Goal: Task Accomplishment & Management: Use online tool/utility

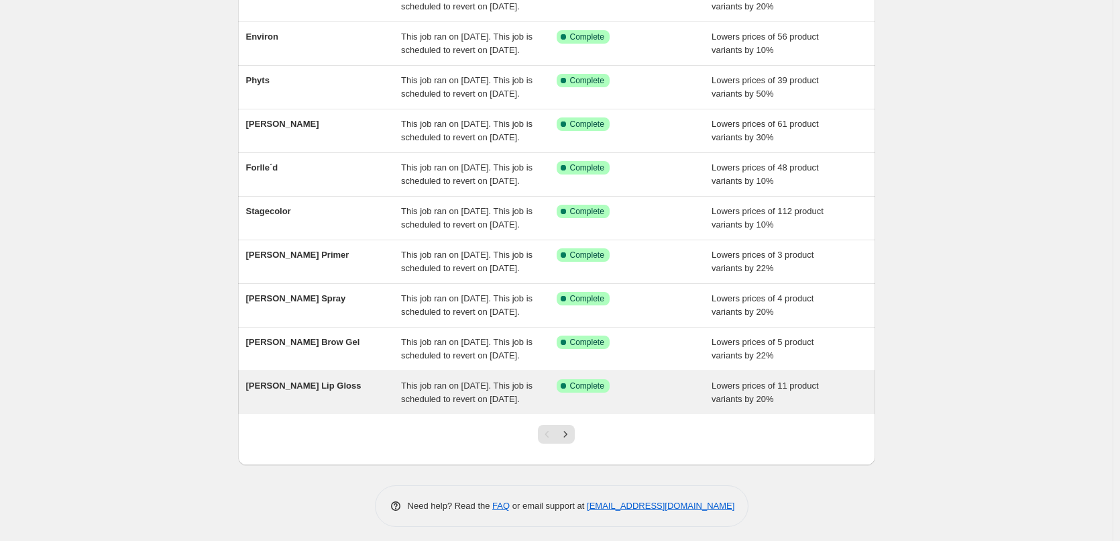
scroll to position [284, 0]
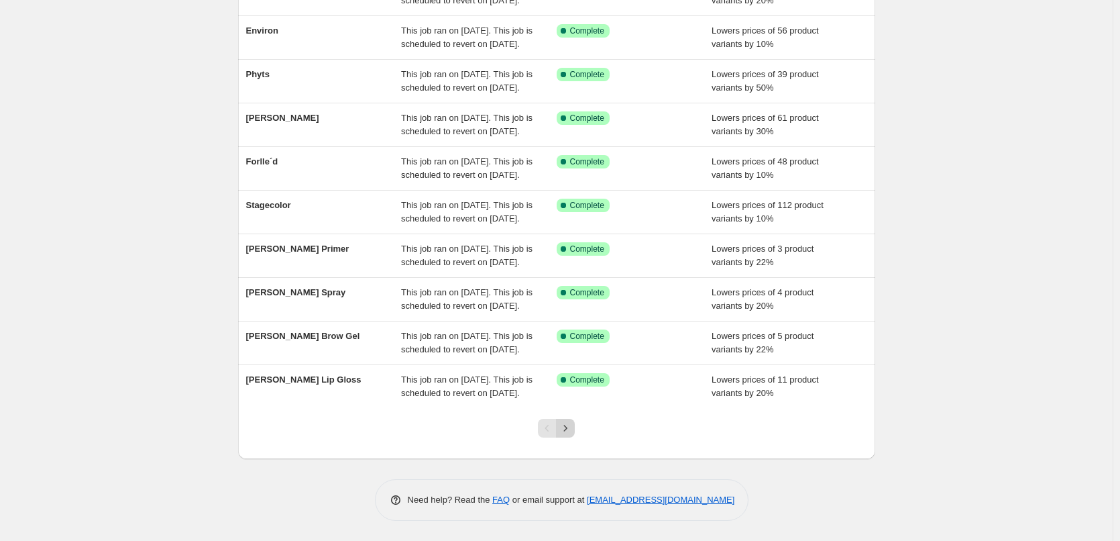
drag, startPoint x: 558, startPoint y: 432, endPoint x: 565, endPoint y: 429, distance: 7.2
click at [561, 431] on div "Pagination" at bounding box center [556, 428] width 37 height 19
click at [567, 429] on icon "Next" at bounding box center [565, 427] width 13 height 13
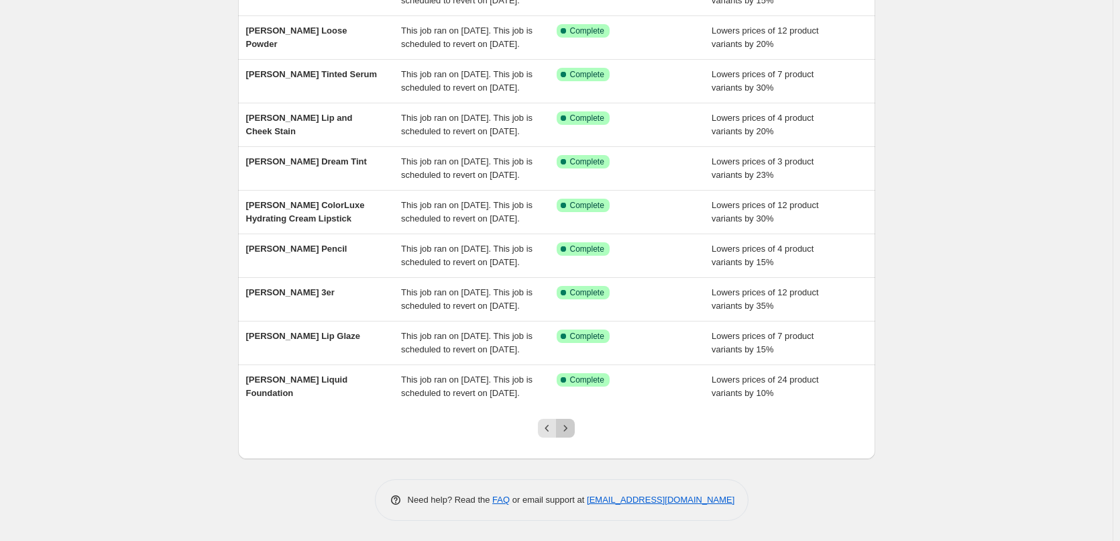
click at [567, 427] on icon "Next" at bounding box center [565, 427] width 13 height 13
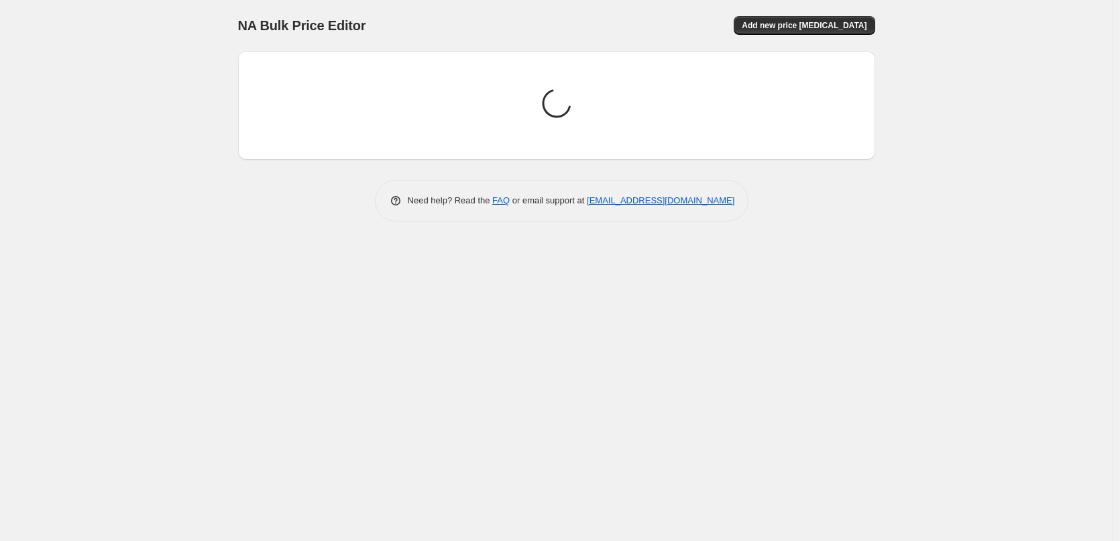
scroll to position [0, 0]
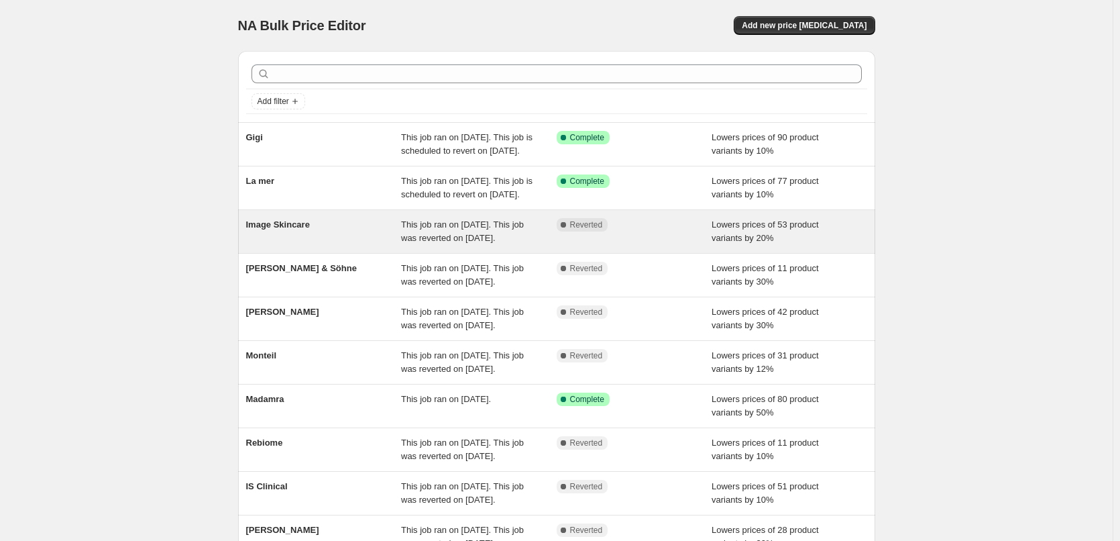
click at [287, 229] on span "Image Skincare" at bounding box center [278, 224] width 64 height 10
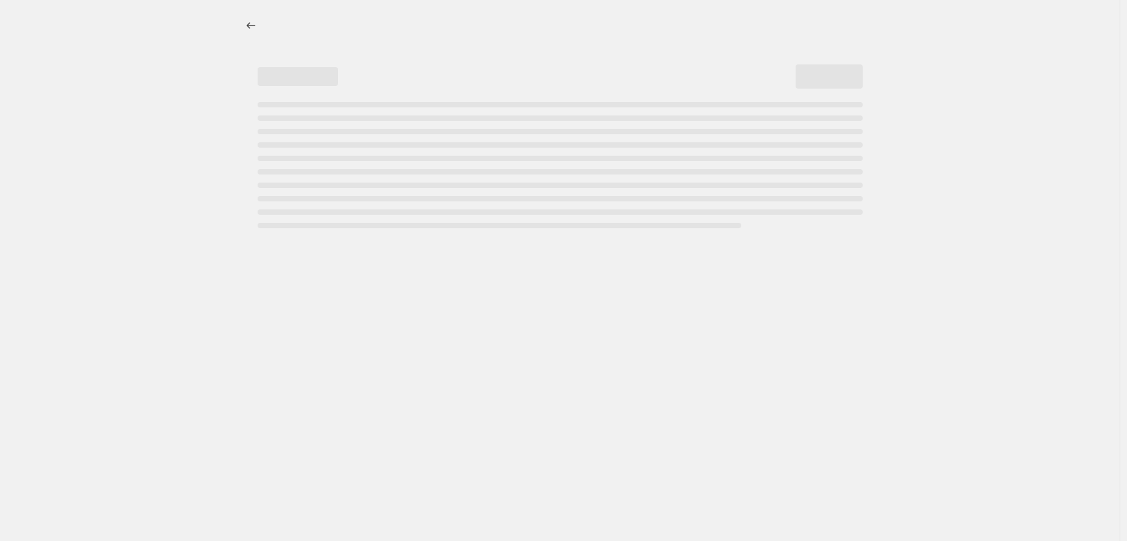
select select "percentage"
select select "remove"
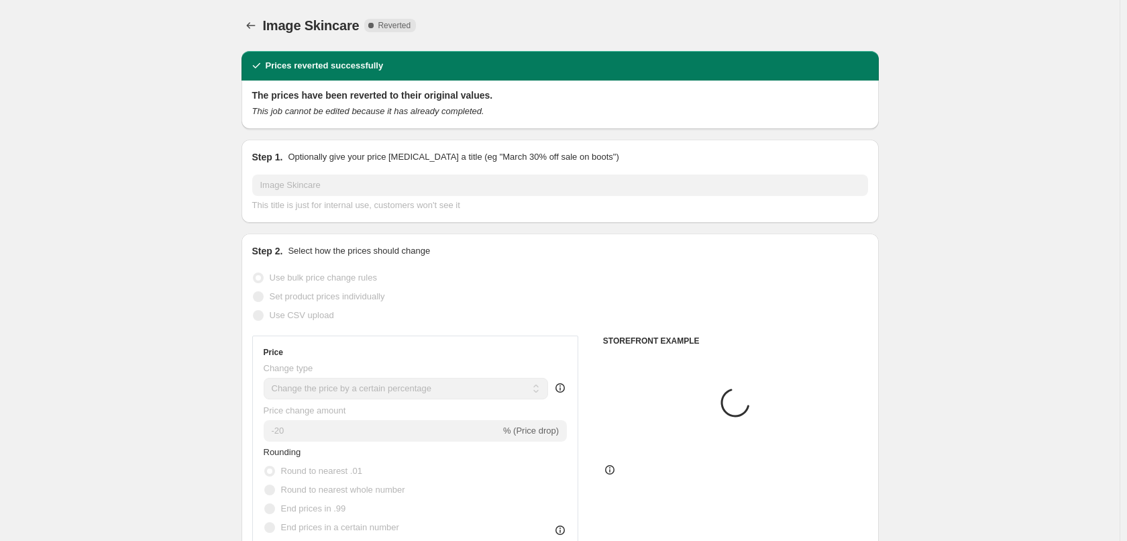
select select "vendor"
click at [715, 28] on span "Copy to new job" at bounding box center [684, 25] width 62 height 11
select select "percentage"
select select "remove"
select select "vendor"
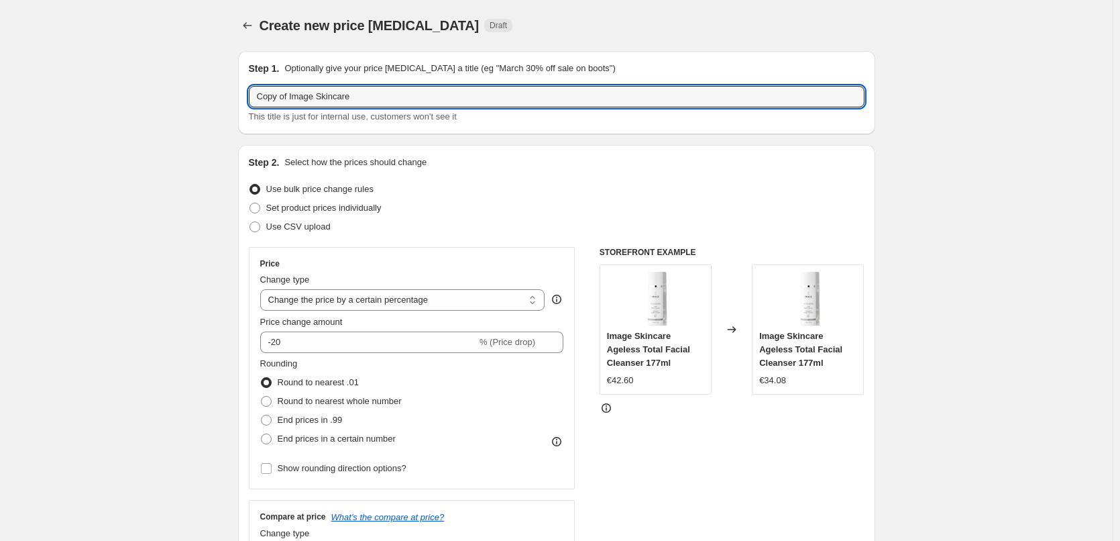
drag, startPoint x: 291, startPoint y: 96, endPoint x: 230, endPoint y: 103, distance: 61.4
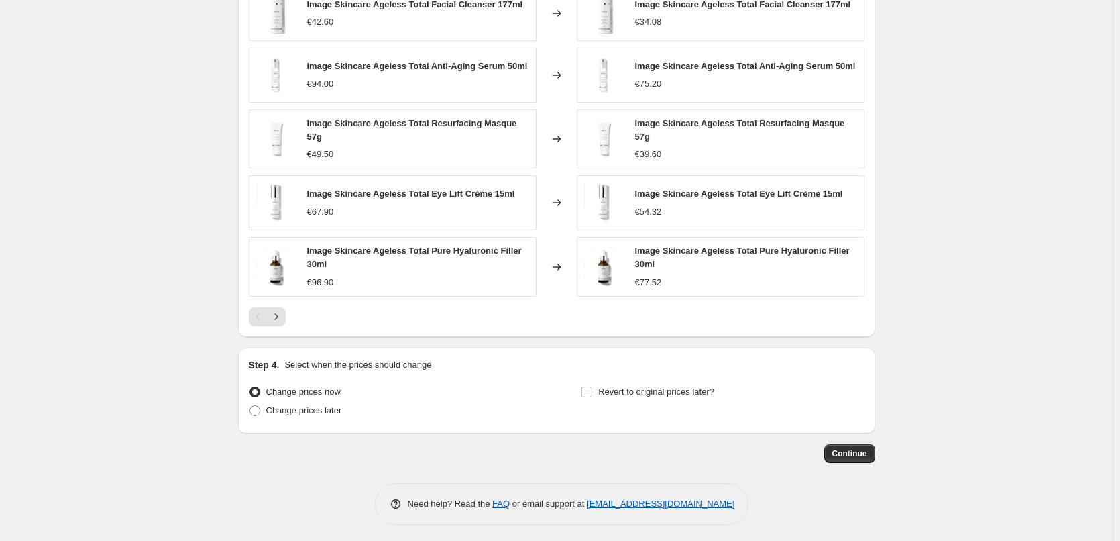
type input "Image Skincare"
click at [653, 398] on div "Revert to original prices later?" at bounding box center [722, 402] width 283 height 40
click at [655, 392] on span "Revert to original prices later?" at bounding box center [656, 391] width 116 height 10
click at [592, 392] on input "Revert to original prices later?" at bounding box center [587, 391] width 11 height 11
checkbox input "true"
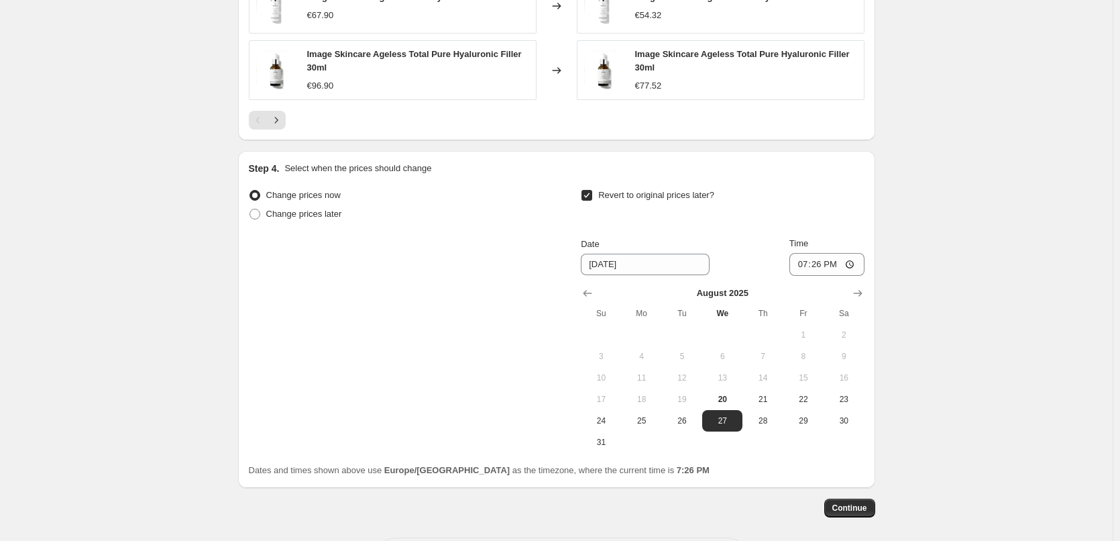
scroll to position [1207, 0]
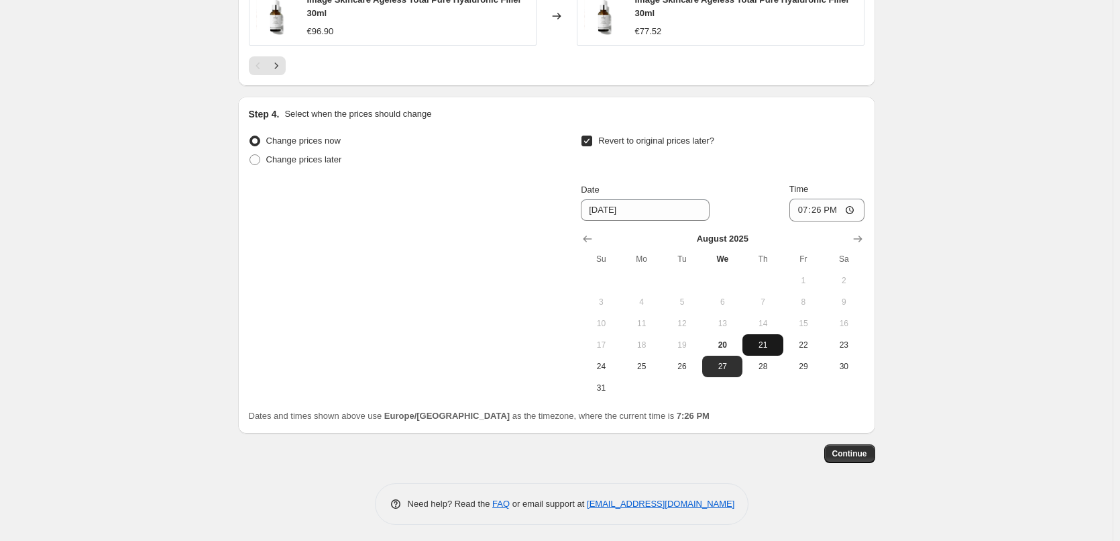
click at [766, 341] on span "21" at bounding box center [763, 344] width 30 height 11
type input "8/21/2025"
click at [807, 208] on input "19:26" at bounding box center [827, 210] width 75 height 23
type input "03:00"
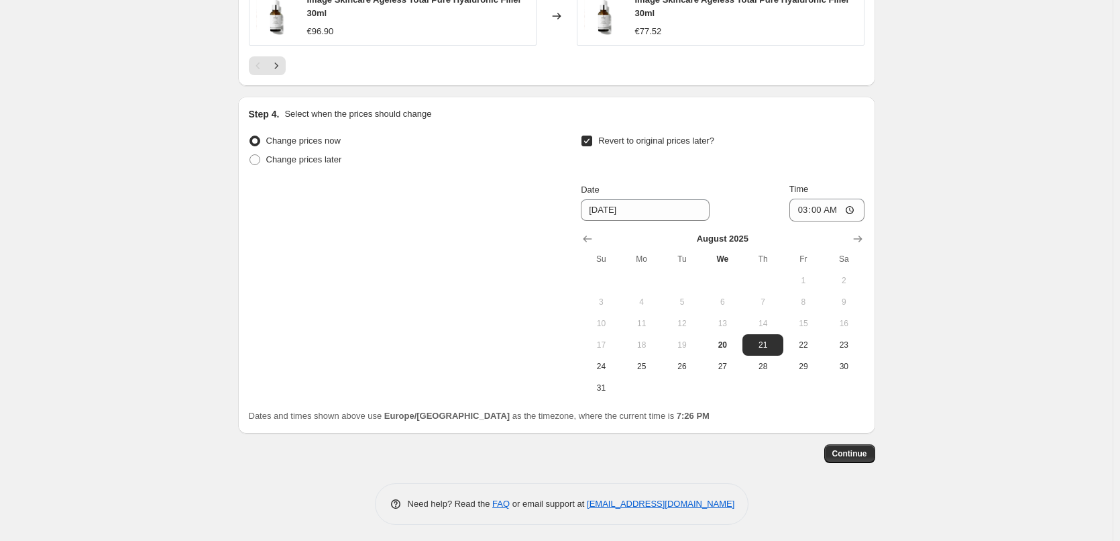
click at [852, 454] on span "Continue" at bounding box center [850, 453] width 35 height 11
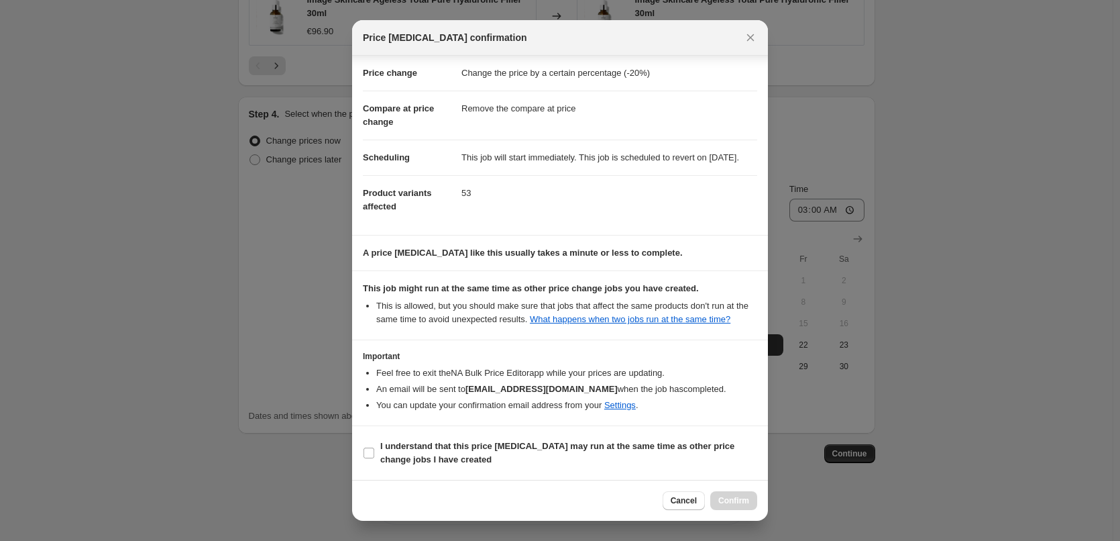
scroll to position [38, 0]
click at [425, 441] on span "I understand that this price change job may run at the same time as other price…" at bounding box center [568, 452] width 377 height 27
click at [374, 447] on input "I understand that this price change job may run at the same time as other price…" at bounding box center [369, 452] width 11 height 11
checkbox input "true"
click at [733, 496] on span "Confirm" at bounding box center [733, 500] width 31 height 11
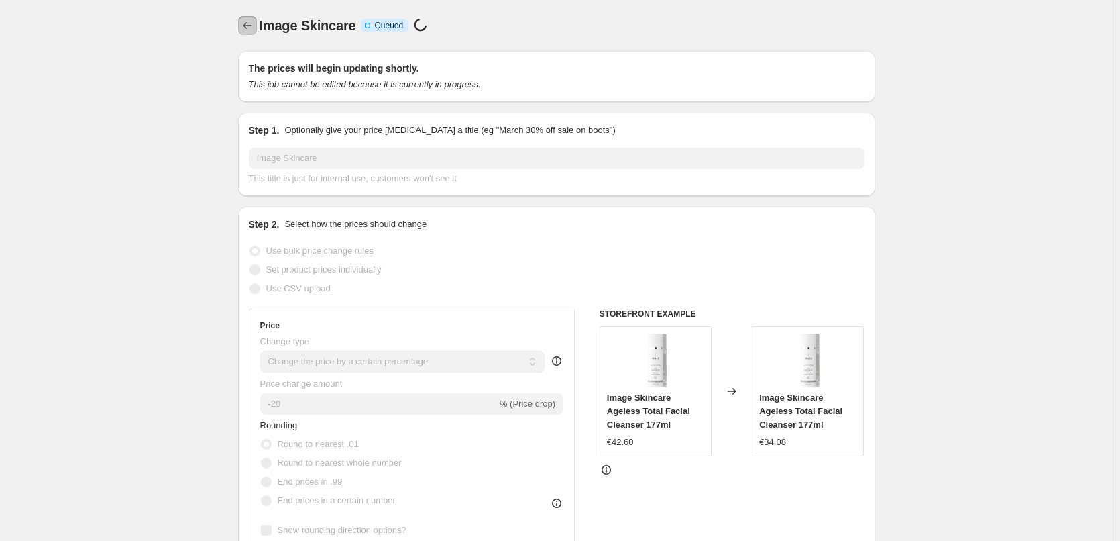
click at [248, 19] on icon "Price change jobs" at bounding box center [247, 25] width 13 height 13
